Goal: Information Seeking & Learning: Learn about a topic

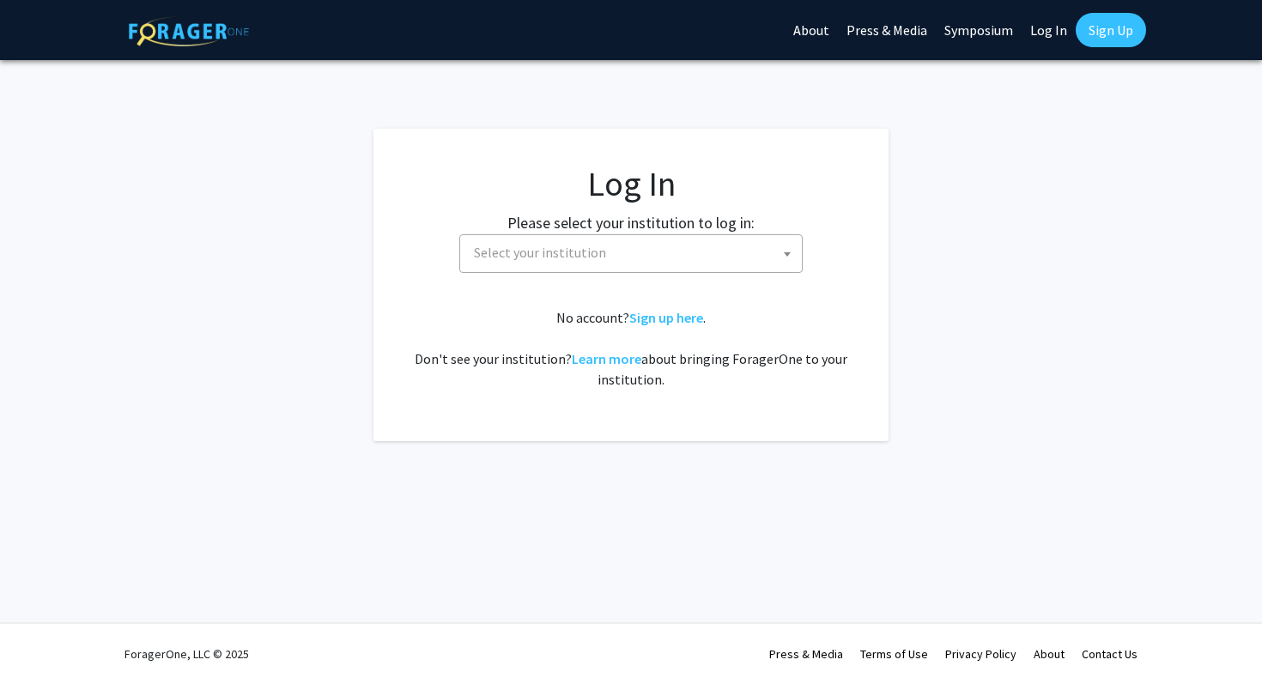
select select
click at [611, 273] on fg-card-body "Log In Please select your institution to log in: Baylor University Brandeis Uni…" at bounding box center [631, 285] width 447 height 244
click at [608, 257] on span "Select your institution" at bounding box center [634, 252] width 335 height 35
click at [1036, 38] on link "Log In" at bounding box center [1049, 30] width 54 height 60
click at [1049, 24] on link "Log In" at bounding box center [1049, 30] width 54 height 60
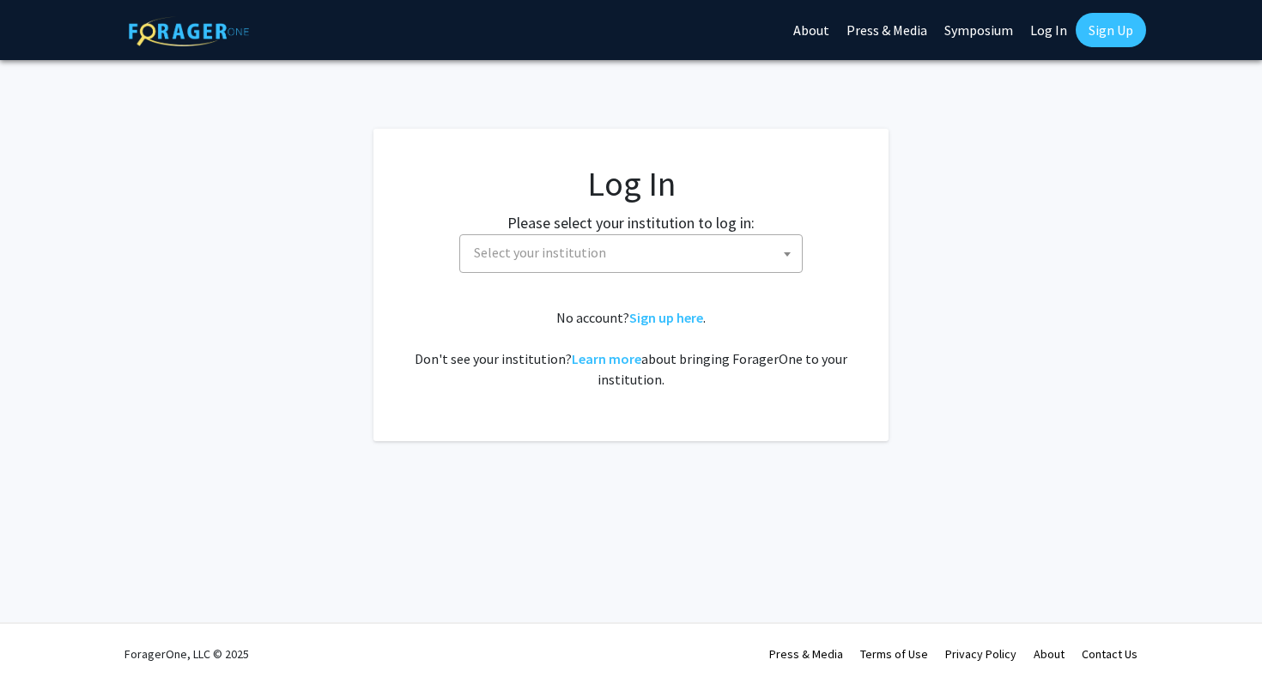
click at [692, 253] on span "Select your institution" at bounding box center [634, 252] width 335 height 35
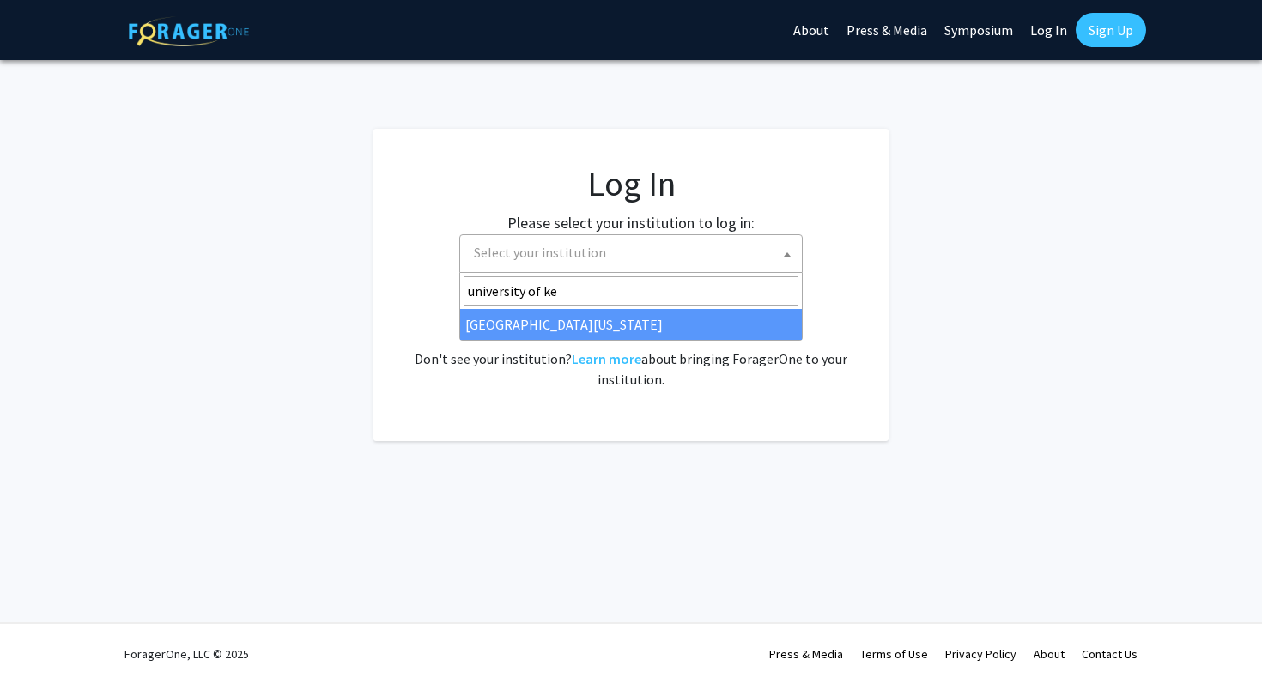
type input "university of ke"
select select "13"
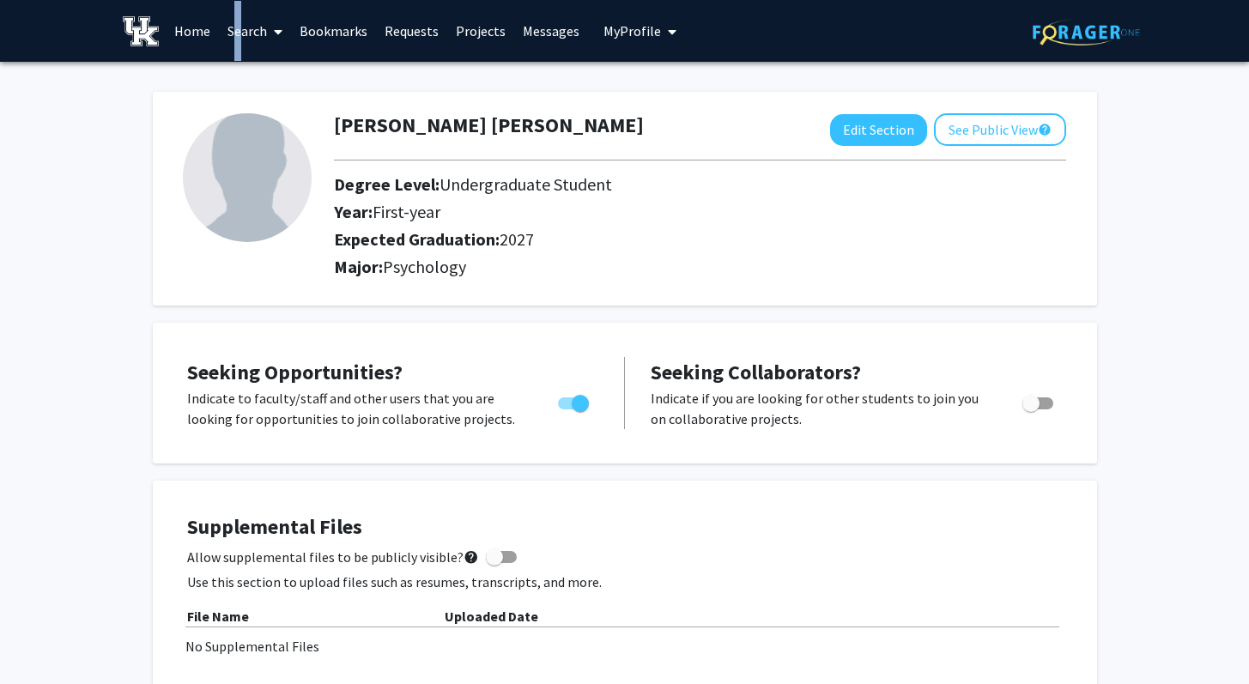
click at [230, 27] on link "Search" at bounding box center [255, 31] width 72 height 60
click at [258, 31] on link "Search" at bounding box center [255, 31] width 72 height 60
click at [199, 35] on link "Home" at bounding box center [192, 31] width 53 height 60
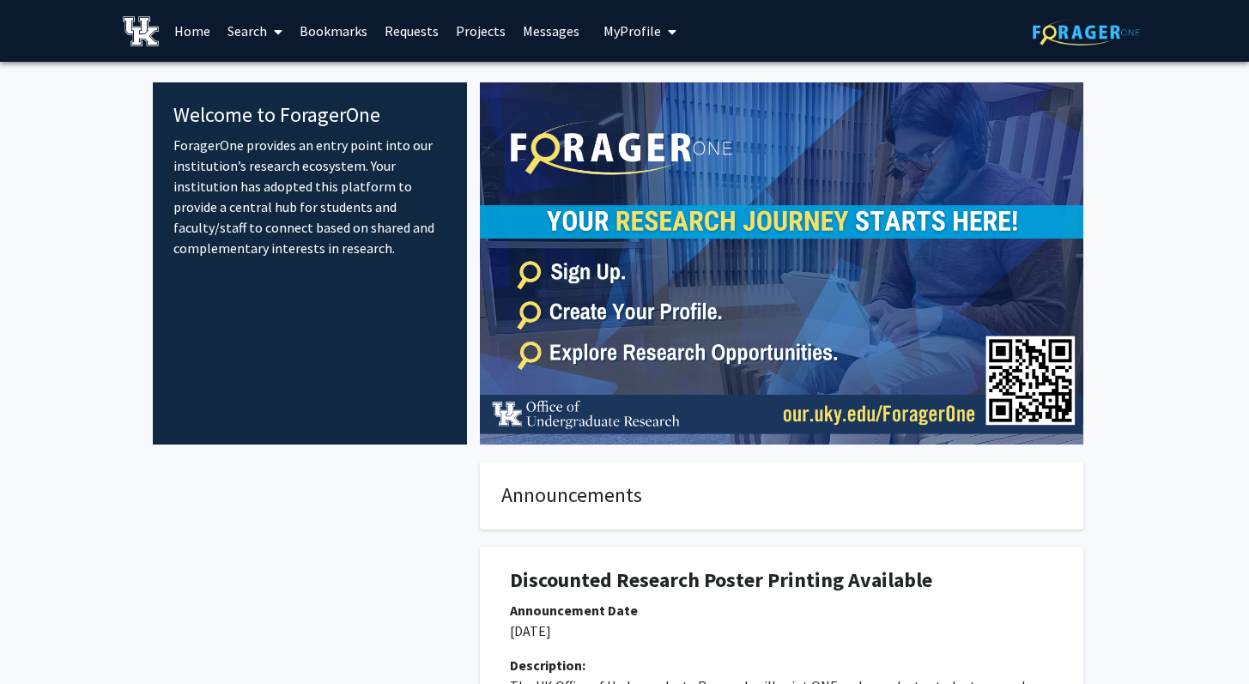
click at [331, 33] on link "Bookmarks" at bounding box center [333, 31] width 85 height 60
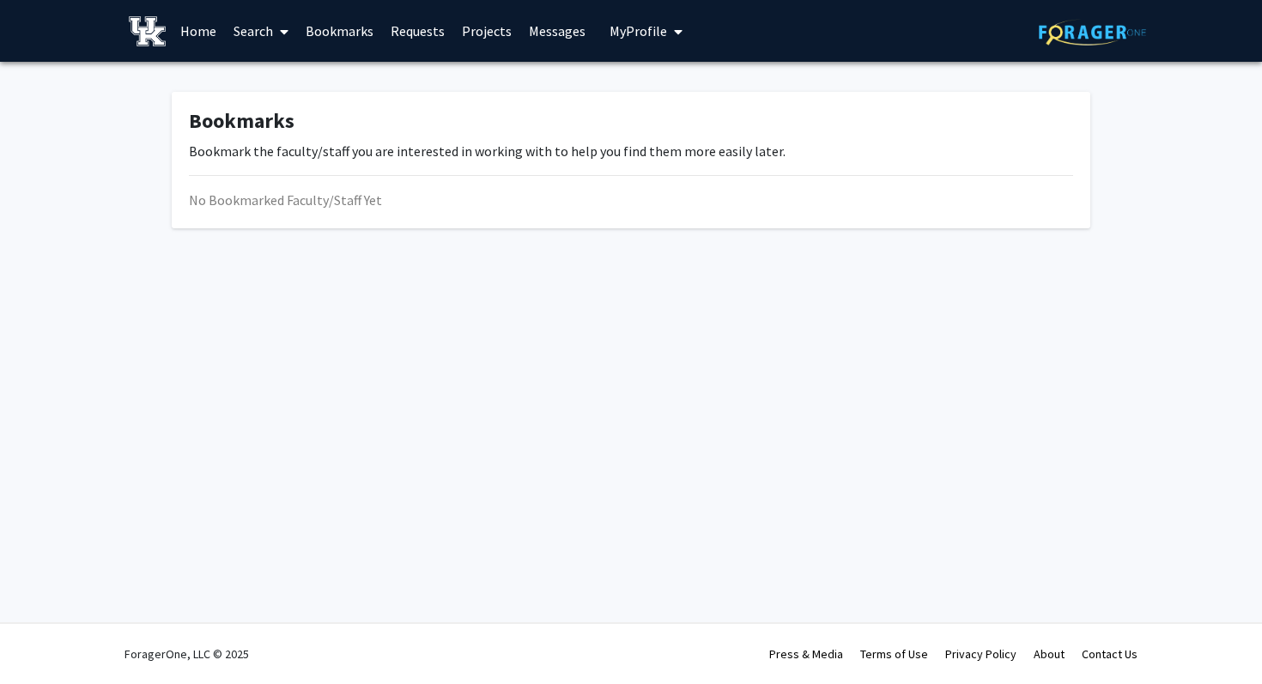
click at [239, 28] on link "Search" at bounding box center [261, 31] width 72 height 60
click at [434, 35] on link "Requests" at bounding box center [417, 31] width 71 height 60
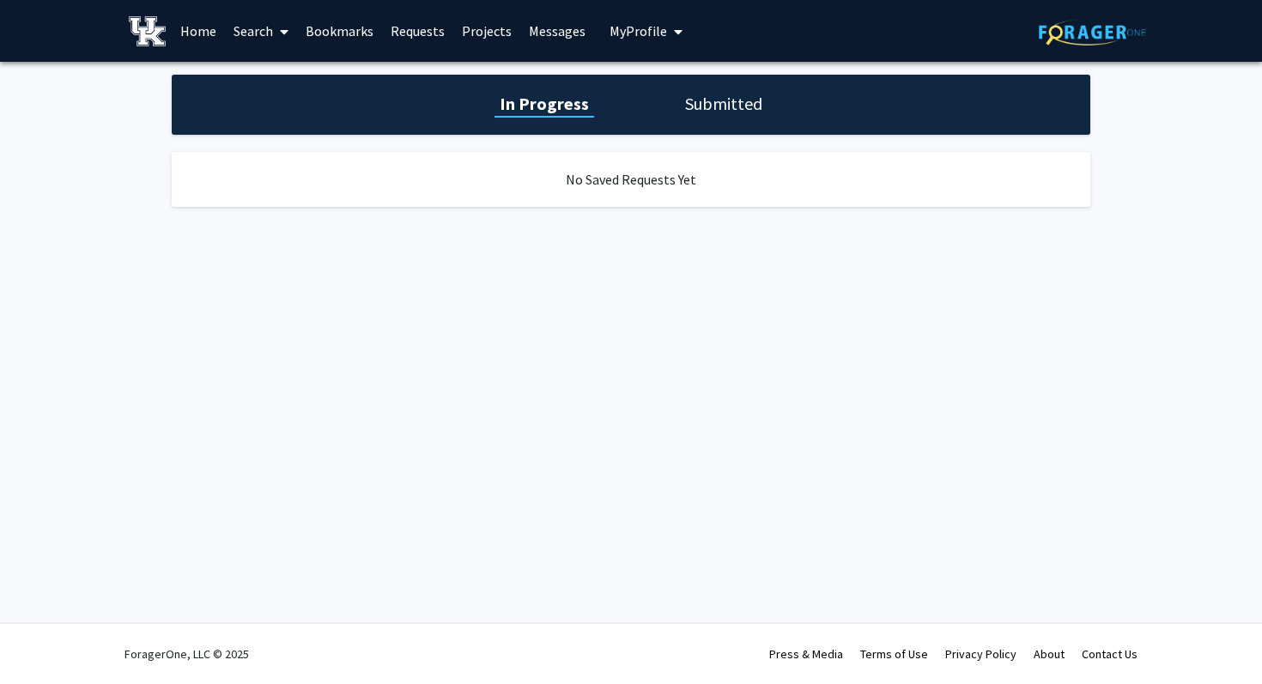
click at [478, 33] on link "Projects" at bounding box center [486, 31] width 67 height 60
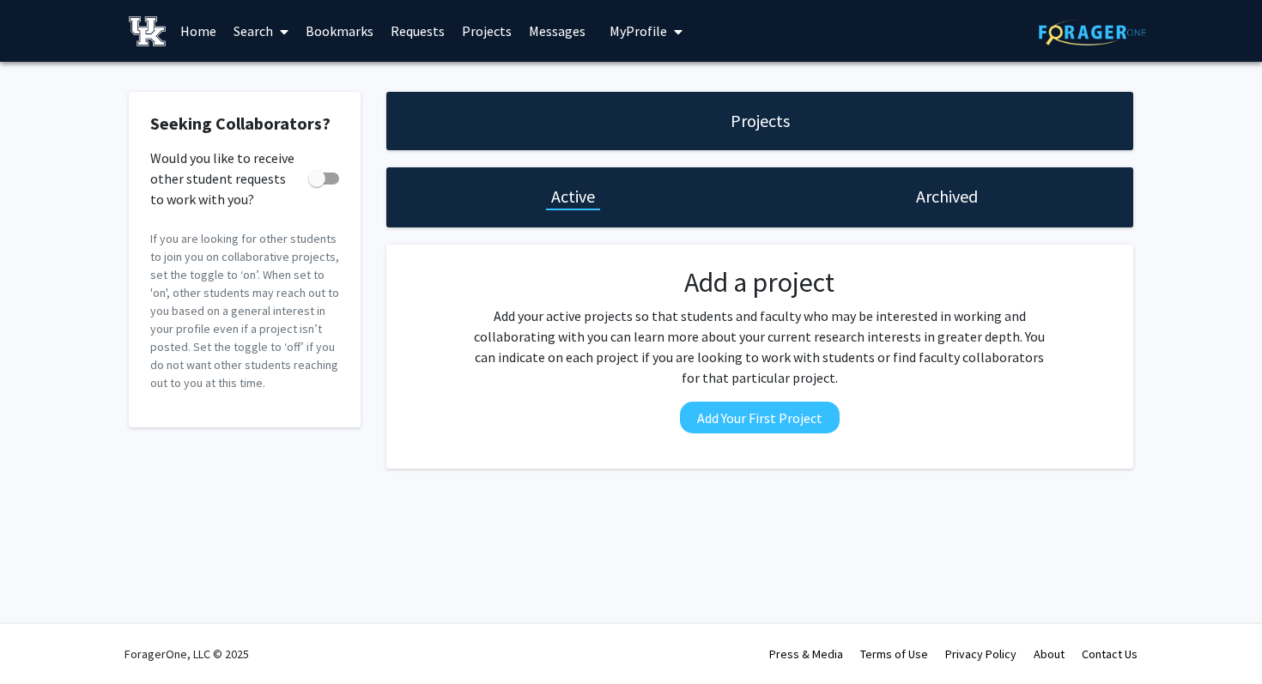
click at [271, 41] on link "Search" at bounding box center [261, 31] width 72 height 60
click at [282, 77] on span "Faculty/Staff" at bounding box center [288, 79] width 126 height 34
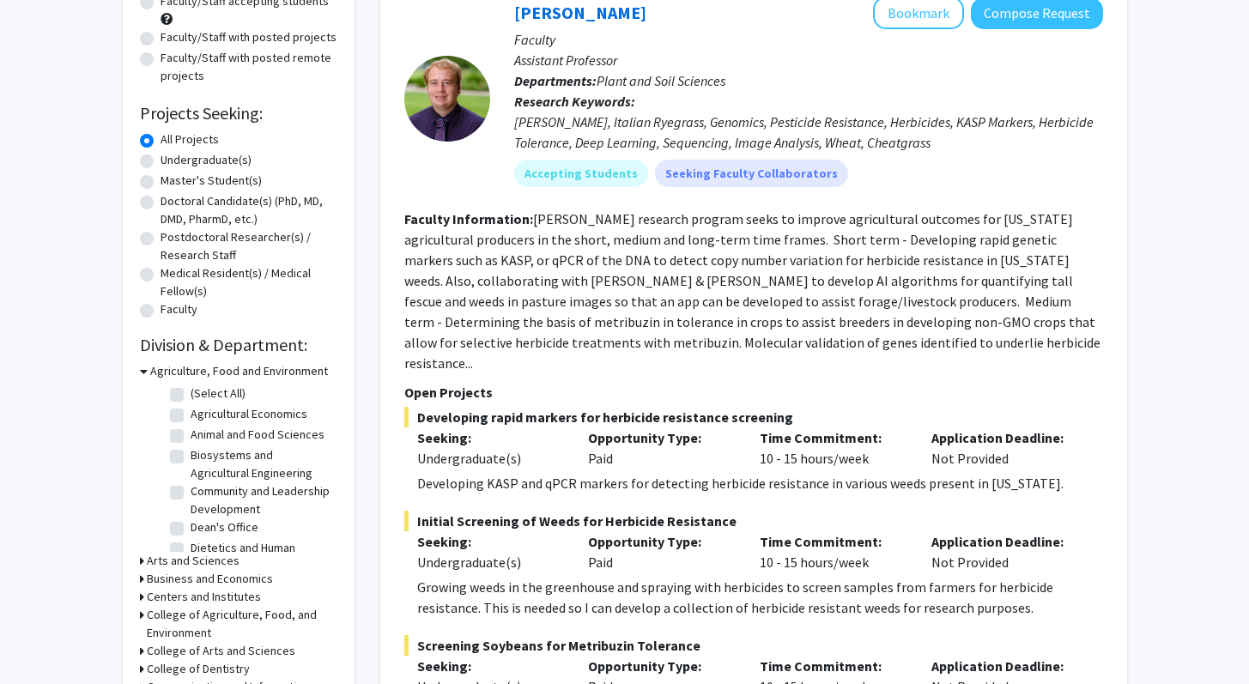
scroll to position [197, 0]
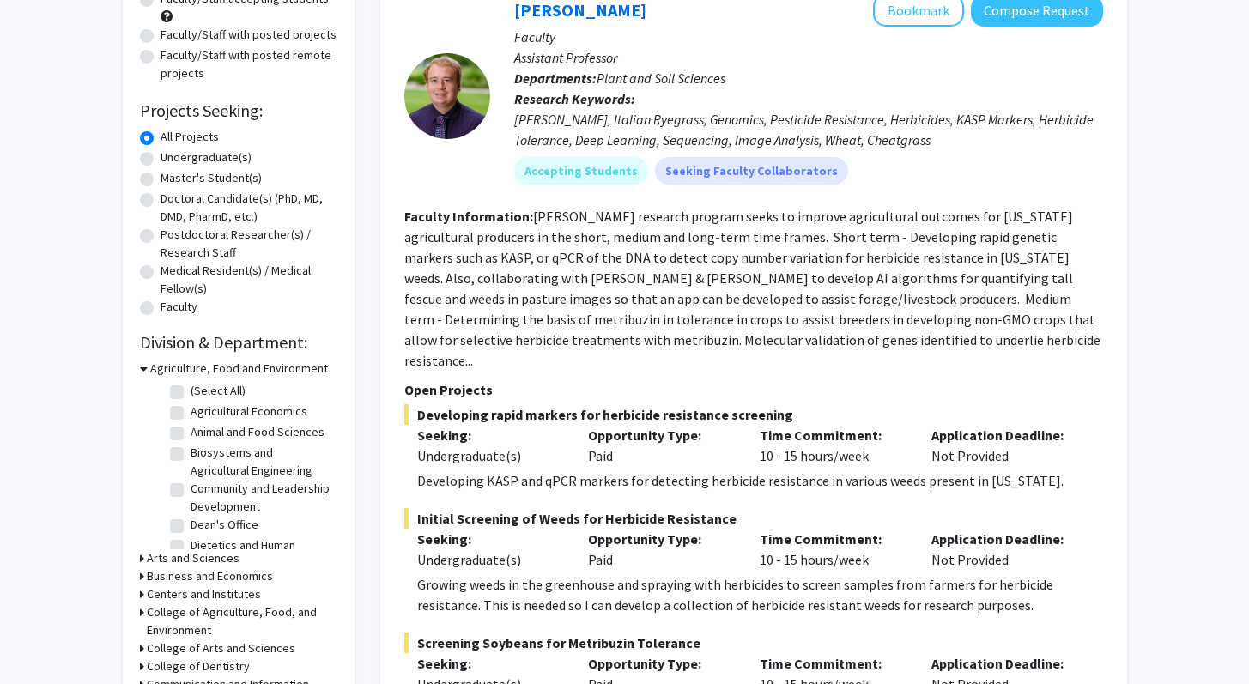
click at [222, 158] on label "Undergraduate(s)" at bounding box center [206, 158] width 91 height 18
click at [172, 158] on input "Undergraduate(s)" at bounding box center [166, 154] width 11 height 11
radio input "true"
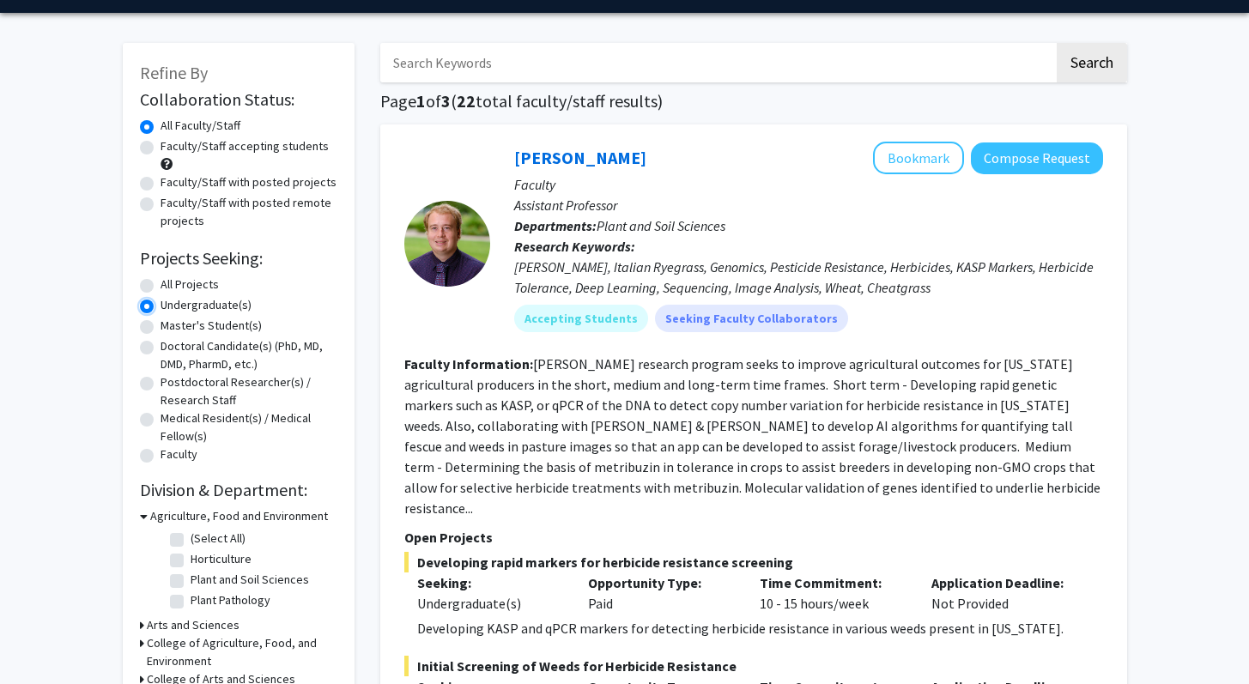
scroll to position [55, 0]
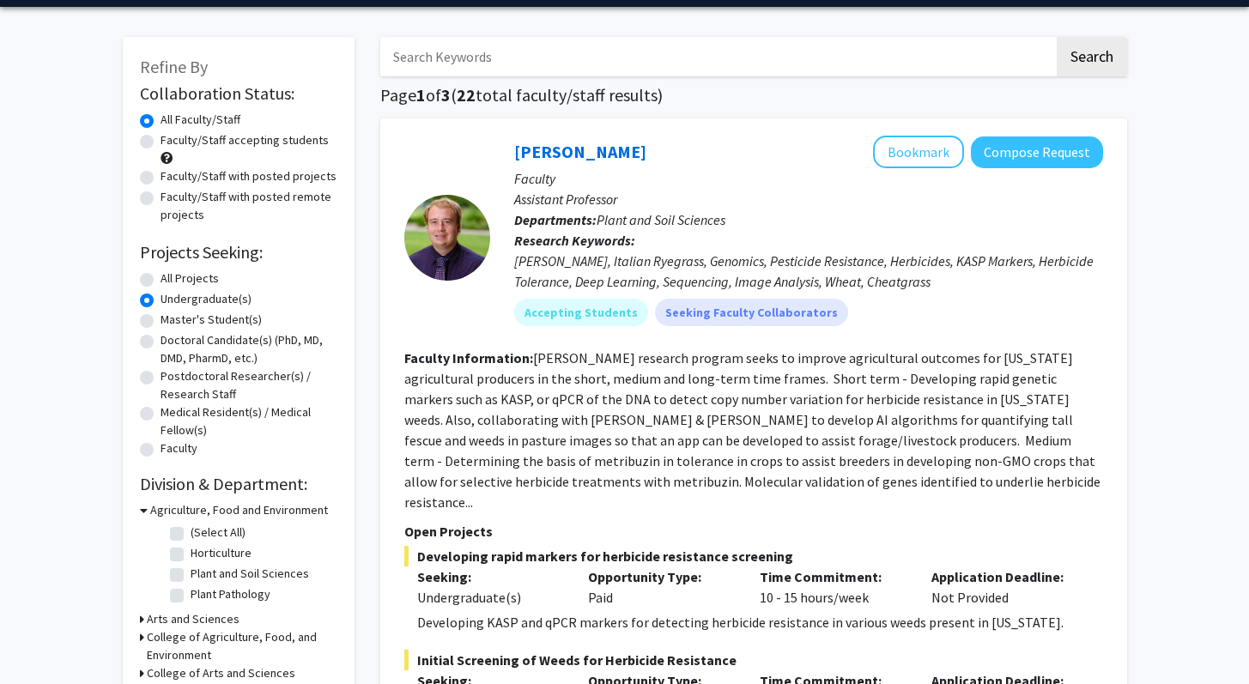
click at [265, 145] on label "Faculty/Staff accepting students" at bounding box center [245, 140] width 168 height 18
click at [172, 143] on input "Faculty/Staff accepting students" at bounding box center [166, 136] width 11 height 11
radio input "true"
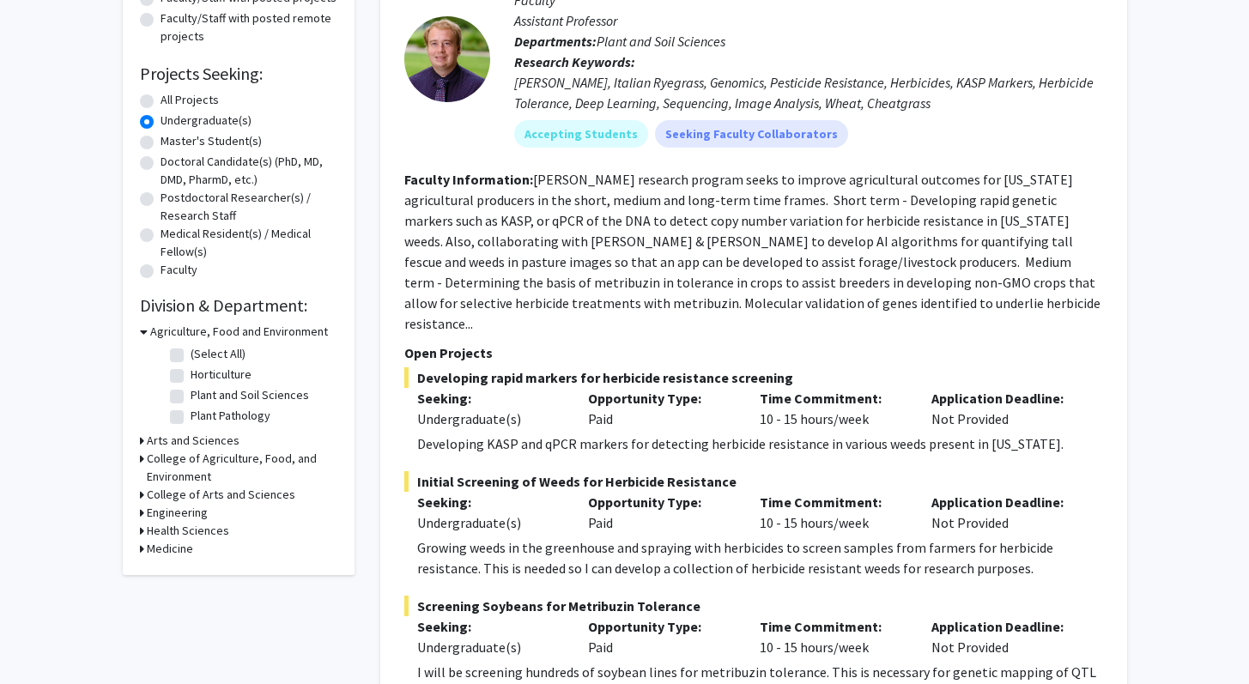
scroll to position [234, 0]
click at [209, 440] on h3 "Arts and Sciences" at bounding box center [193, 440] width 93 height 18
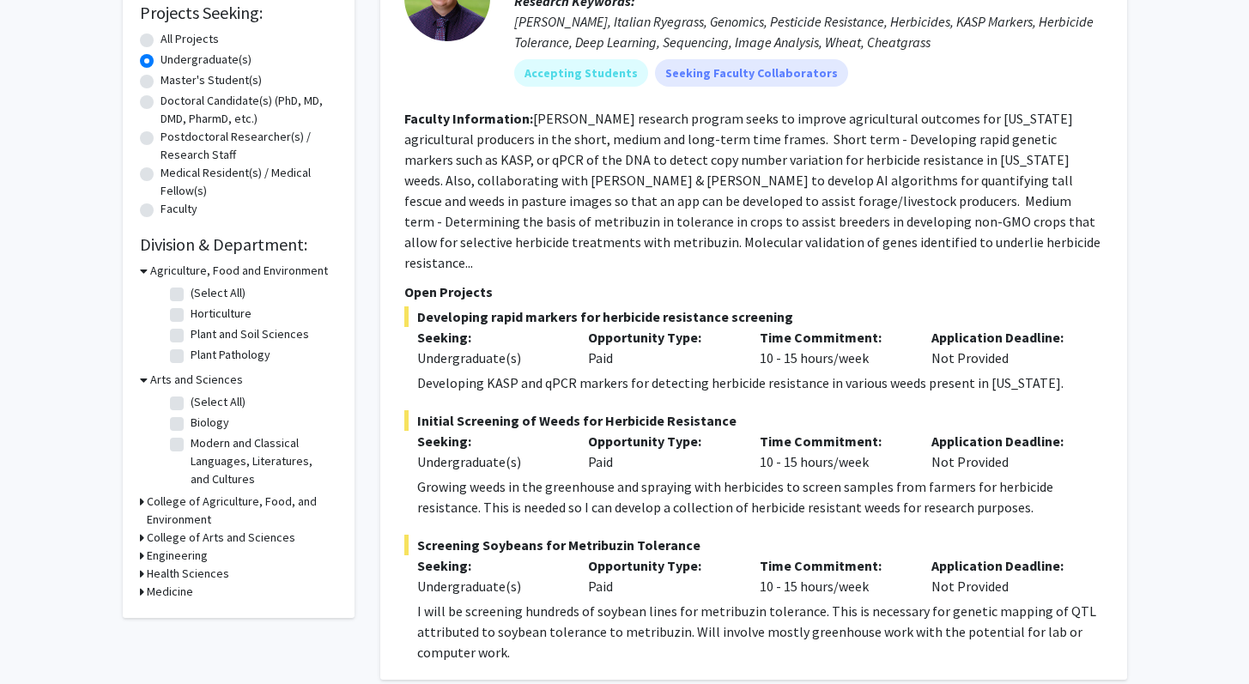
scroll to position [301, 0]
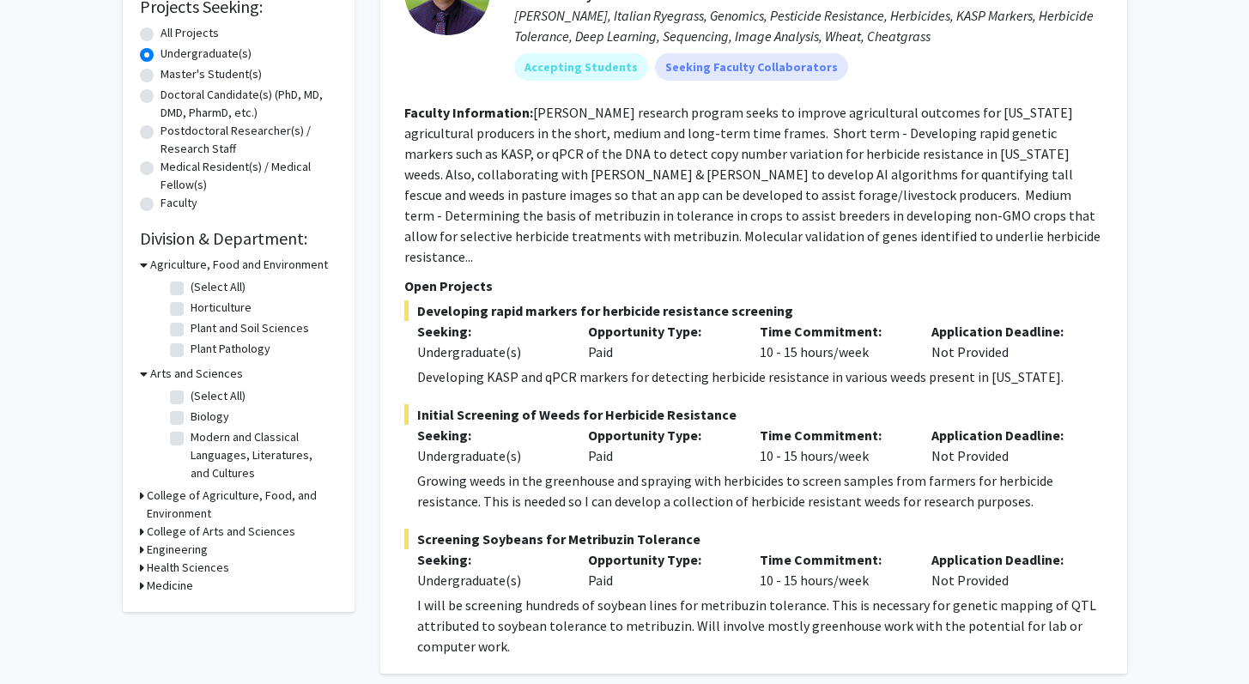
click at [249, 532] on h3 "College of Arts and Sciences" at bounding box center [221, 532] width 149 height 18
click at [249, 532] on h3 "College of Arts and Sciences" at bounding box center [224, 532] width 149 height 18
click at [251, 491] on h3 "College of Agriculture, Food, and Environment" at bounding box center [242, 505] width 191 height 36
click at [251, 491] on h3 "College of Agriculture, Food, and Environment" at bounding box center [243, 505] width 187 height 36
click at [199, 578] on div "Medicine" at bounding box center [238, 586] width 197 height 18
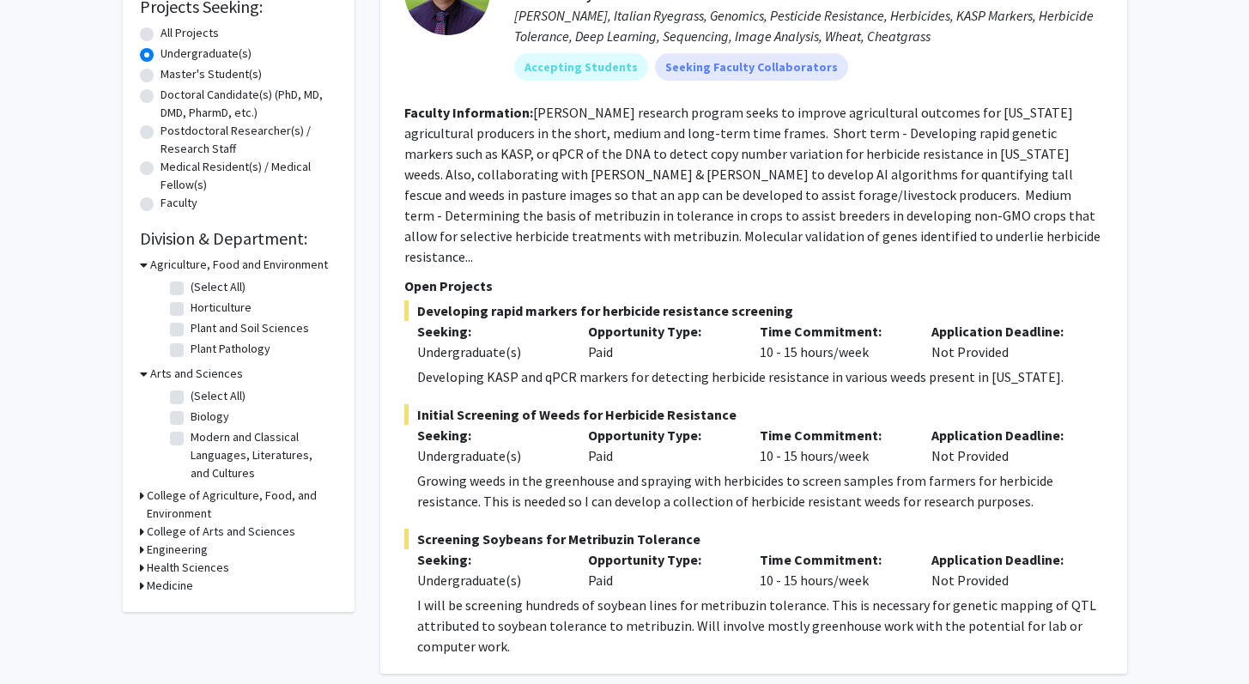
click at [201, 574] on h3 "Health Sciences" at bounding box center [188, 568] width 82 height 18
click at [207, 568] on h3 "Health Sciences" at bounding box center [191, 568] width 82 height 18
click at [172, 595] on div "Refine By Collaboration Status: Collaboration Status All Faculty/Staff Collabor…" at bounding box center [239, 201] width 232 height 821
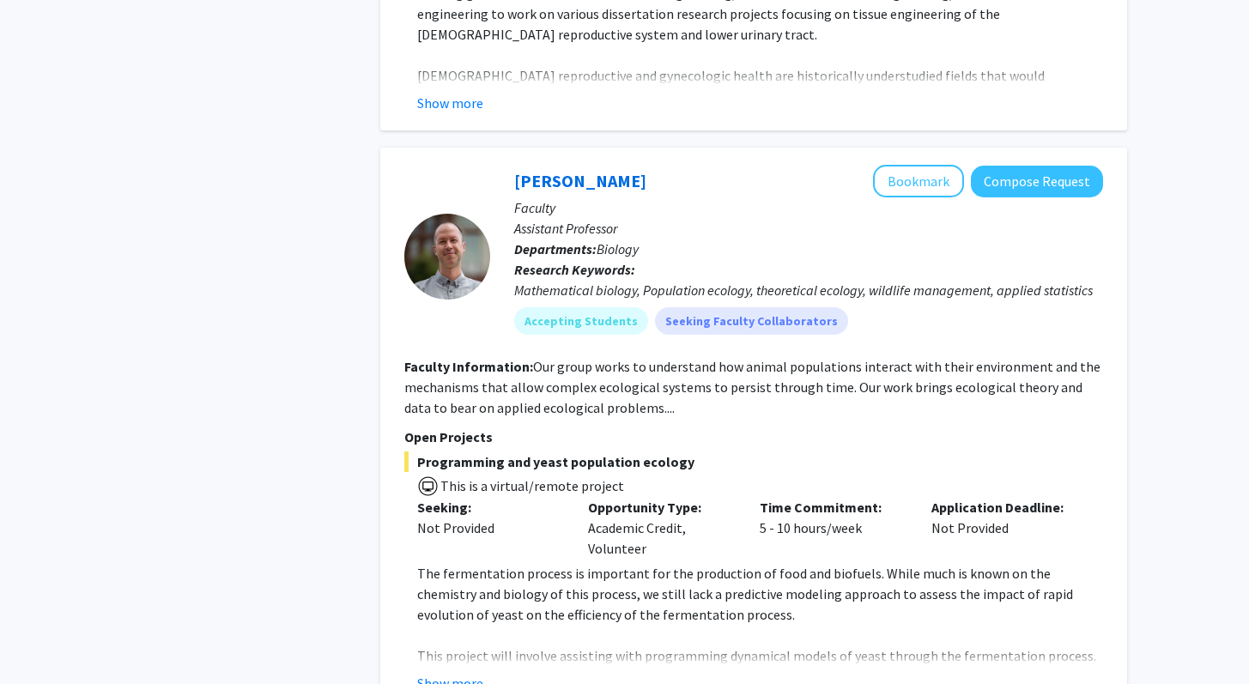
scroll to position [8529, 0]
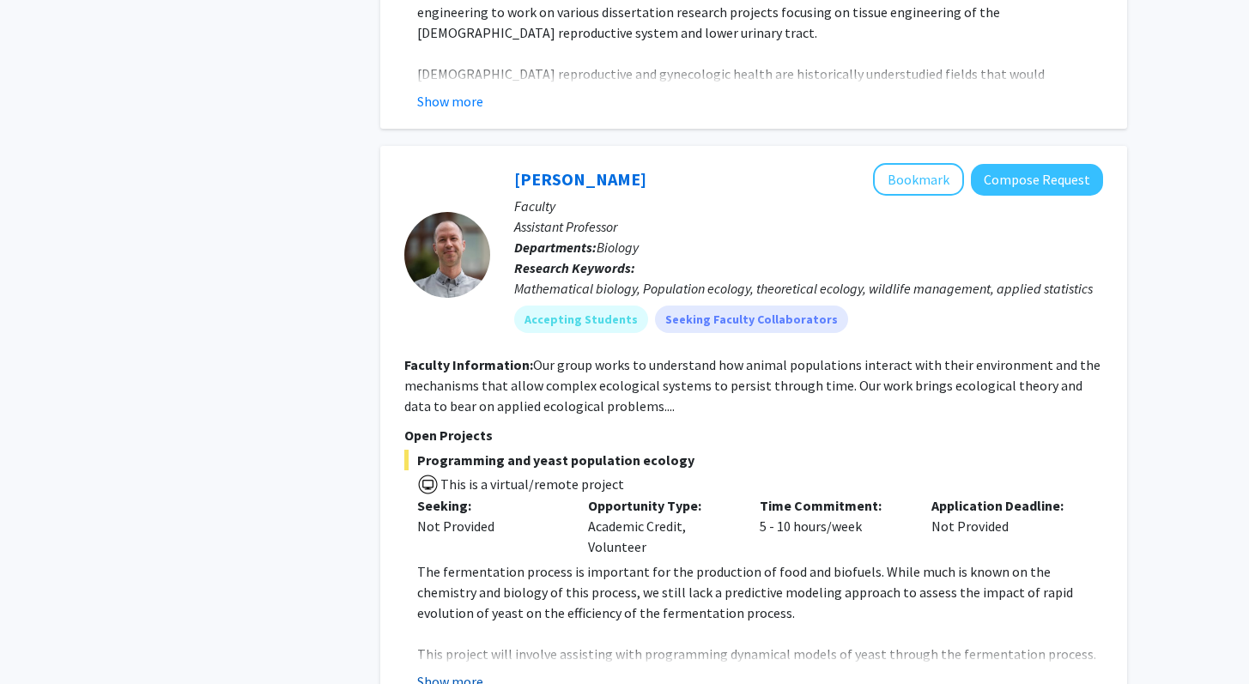
click at [449, 671] on button "Show more" at bounding box center [450, 681] width 66 height 21
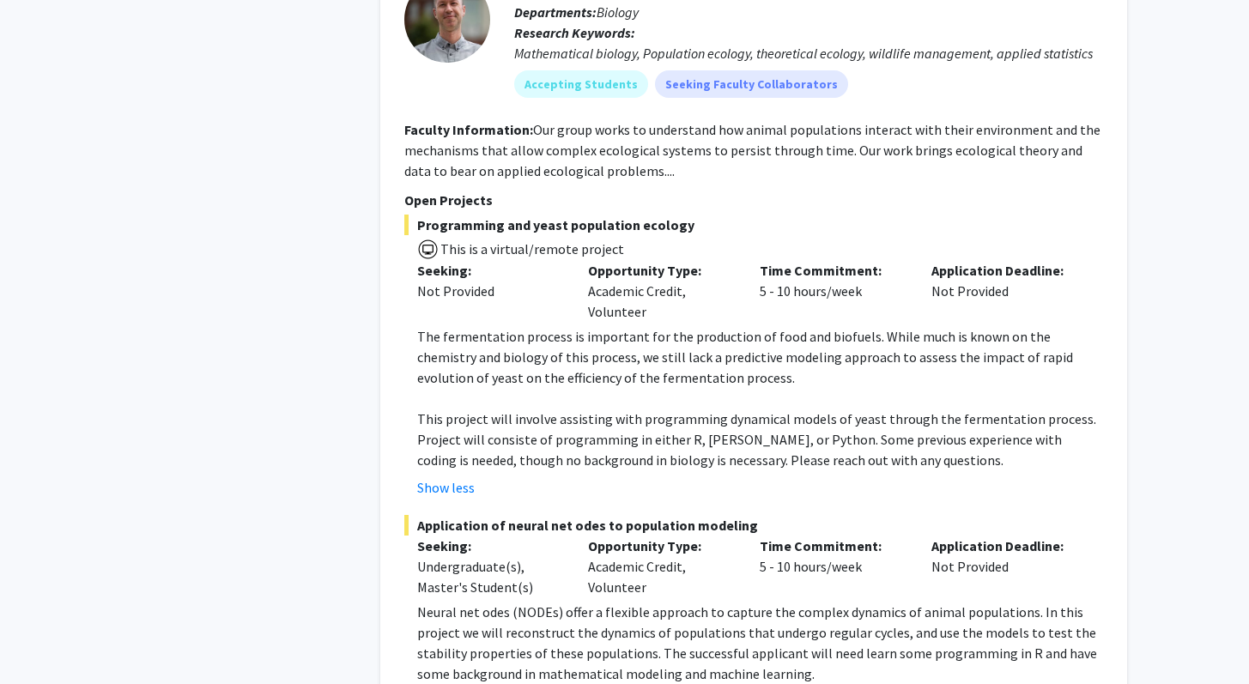
scroll to position [8770, 0]
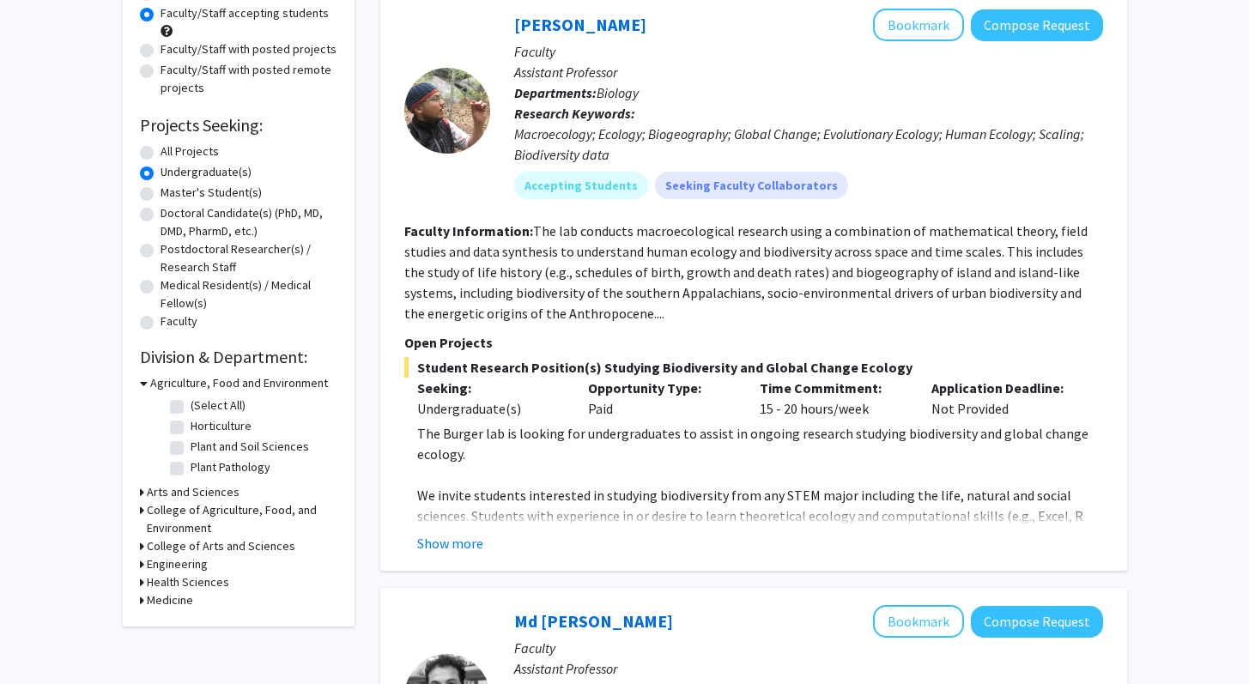
scroll to position [184, 0]
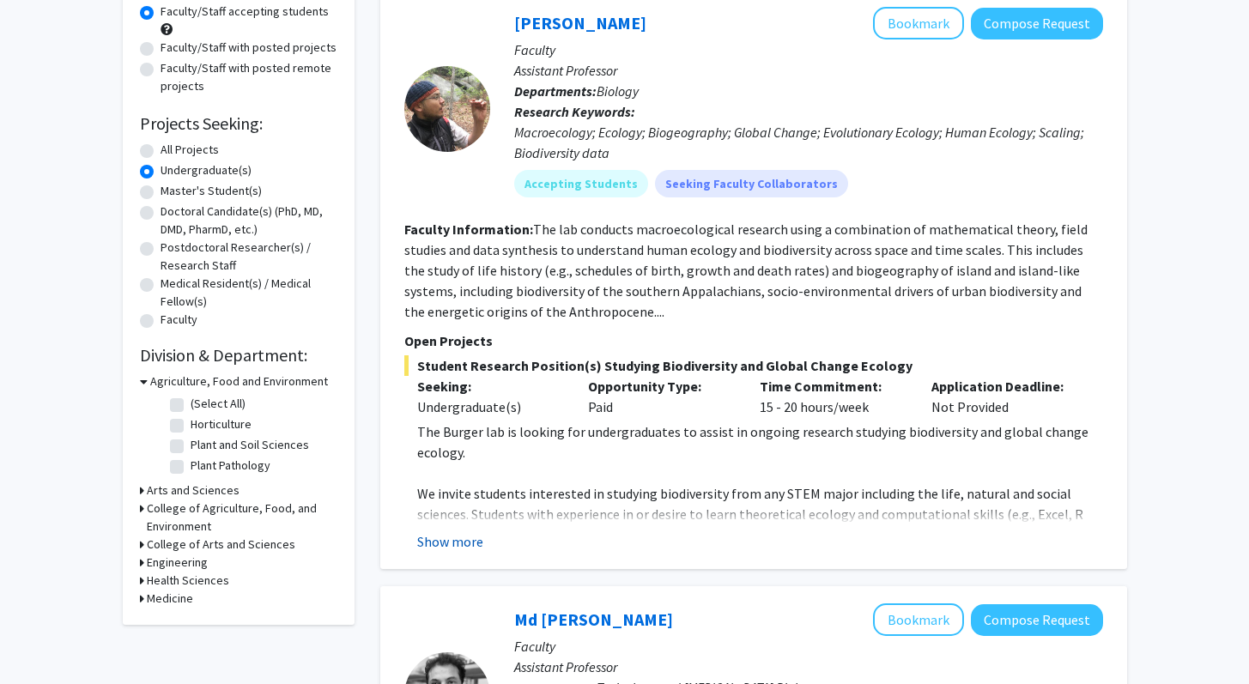
click at [424, 544] on button "Show more" at bounding box center [450, 542] width 66 height 21
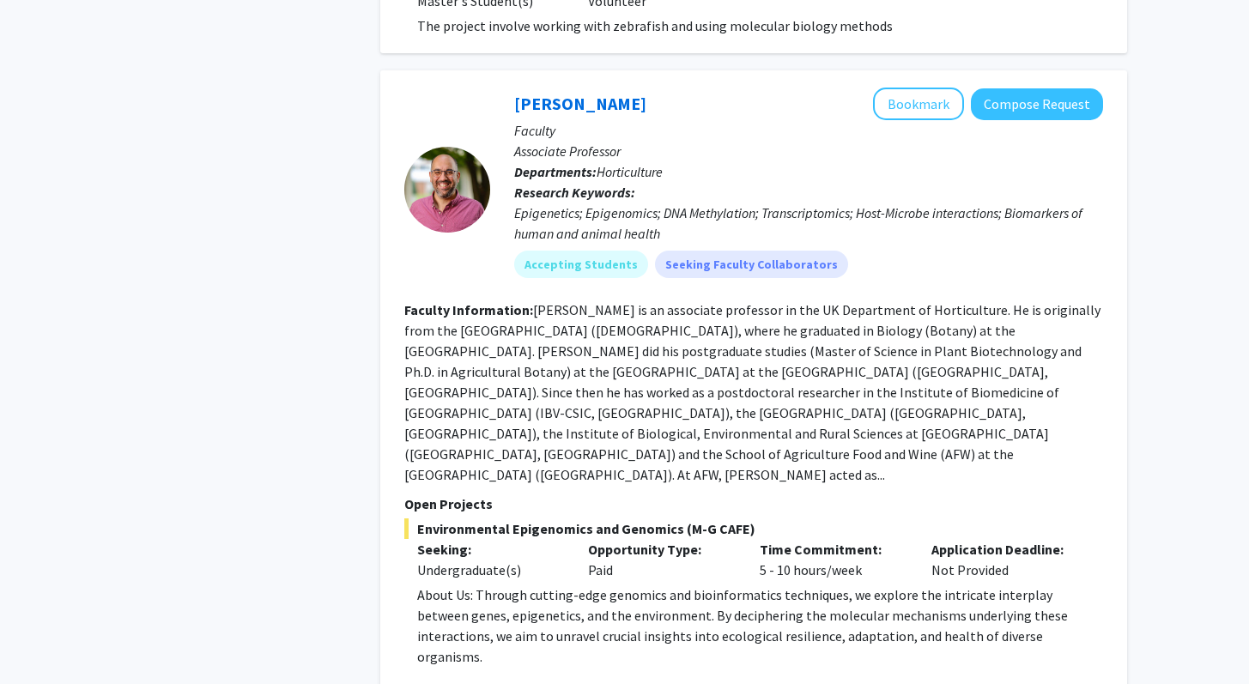
scroll to position [3524, 0]
